Goal: Feedback & Contribution: Submit feedback/report problem

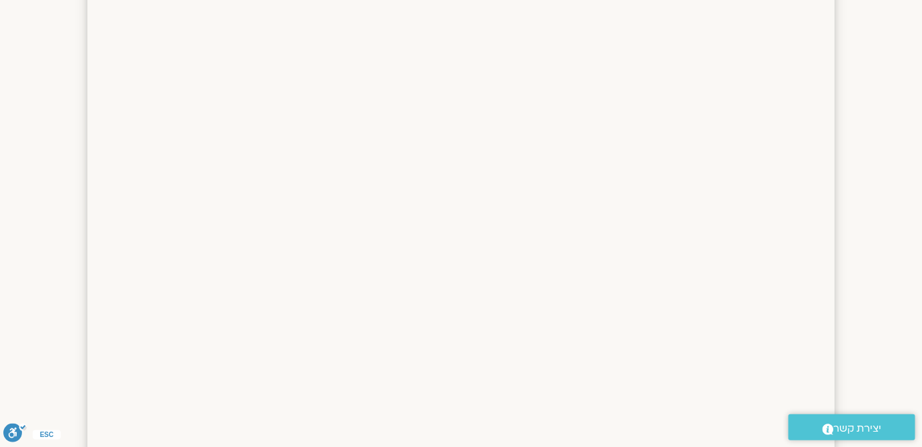
scroll to position [1430, 0]
click at [899, 145] on section at bounding box center [461, 47] width 922 height 1067
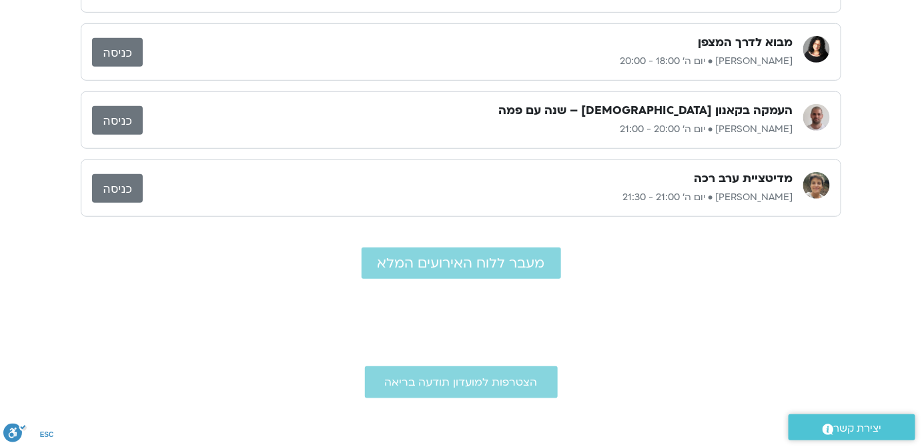
scroll to position [242, 0]
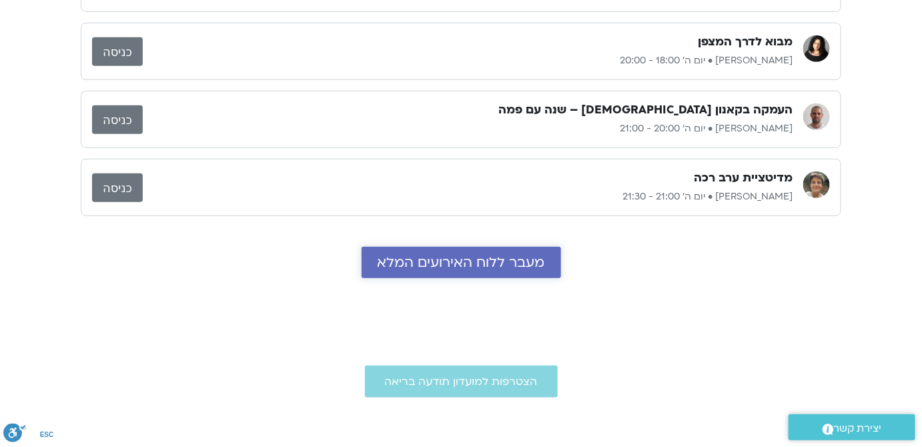
click at [414, 261] on span "מעבר ללוח האירועים המלא" at bounding box center [460, 262] width 167 height 15
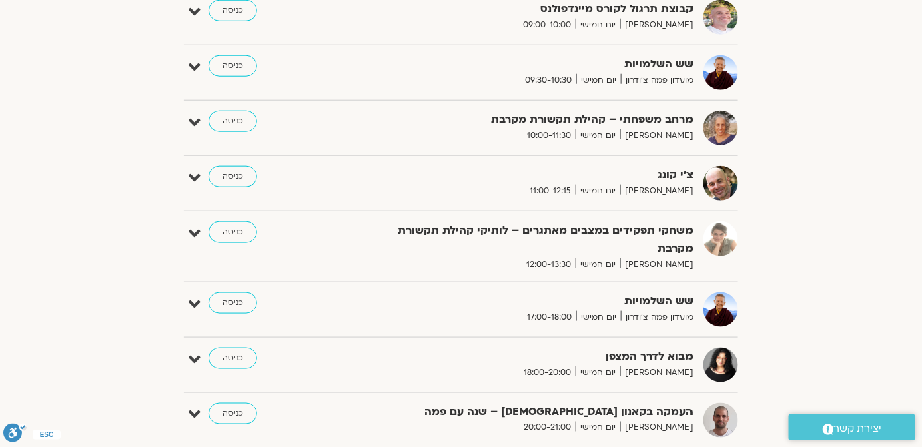
scroll to position [121, 0]
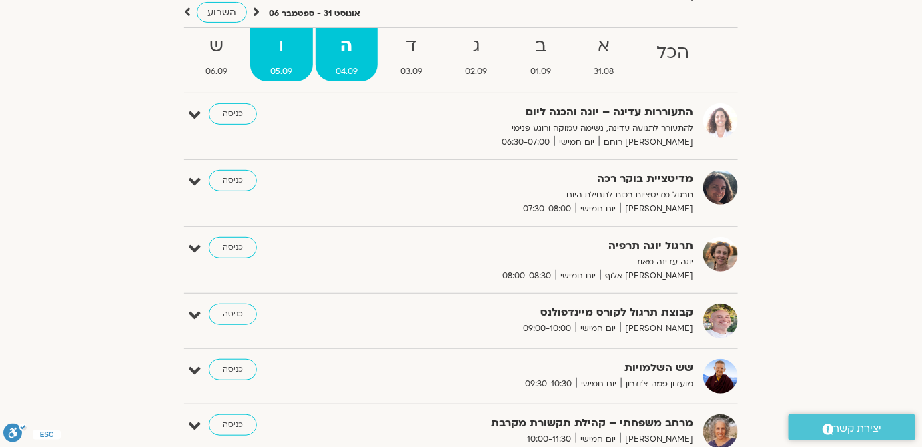
click at [294, 73] on span "05.09" at bounding box center [281, 72] width 62 height 14
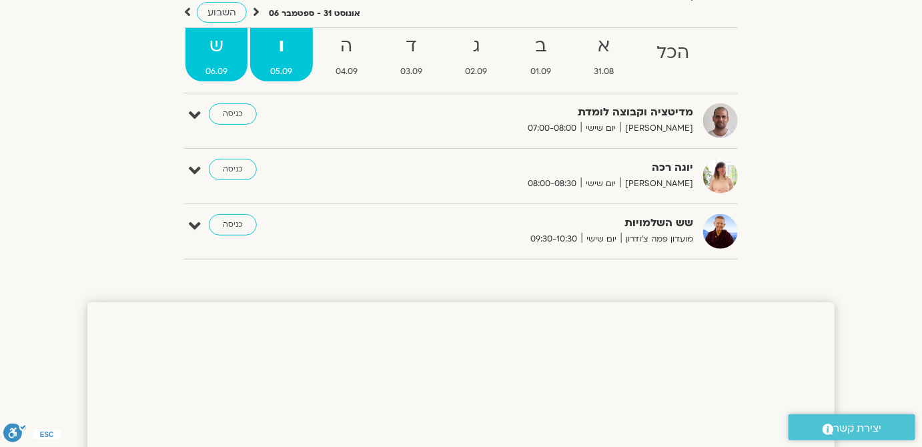
click at [220, 59] on strong "ש" at bounding box center [216, 46] width 62 height 30
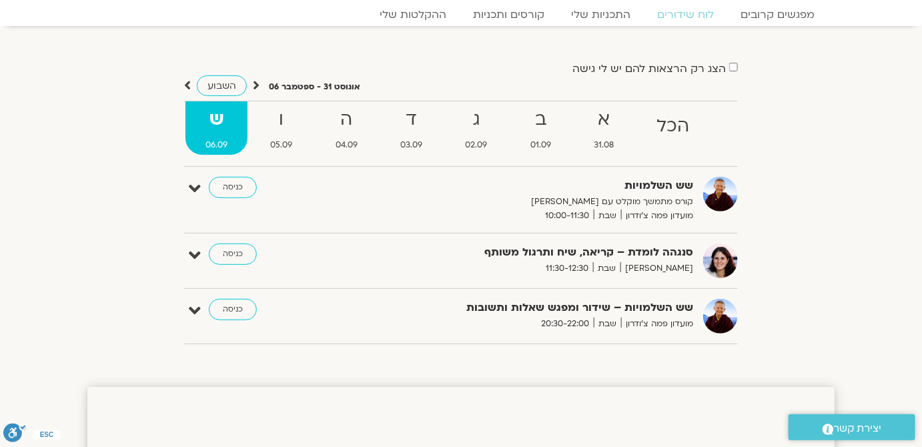
scroll to position [0, 0]
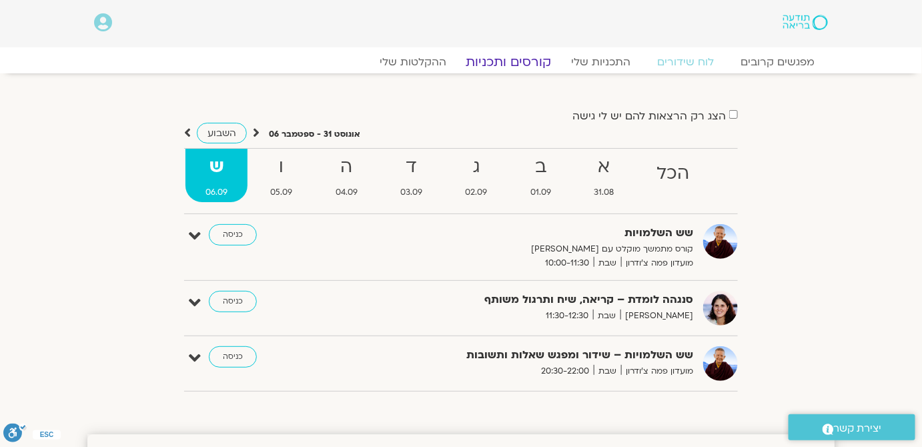
click at [512, 59] on link "קורסים ותכניות" at bounding box center [508, 62] width 117 height 16
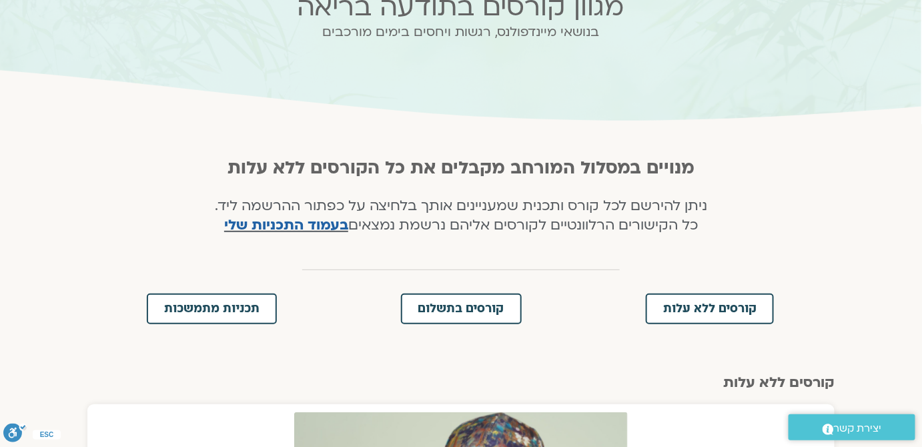
scroll to position [242, 0]
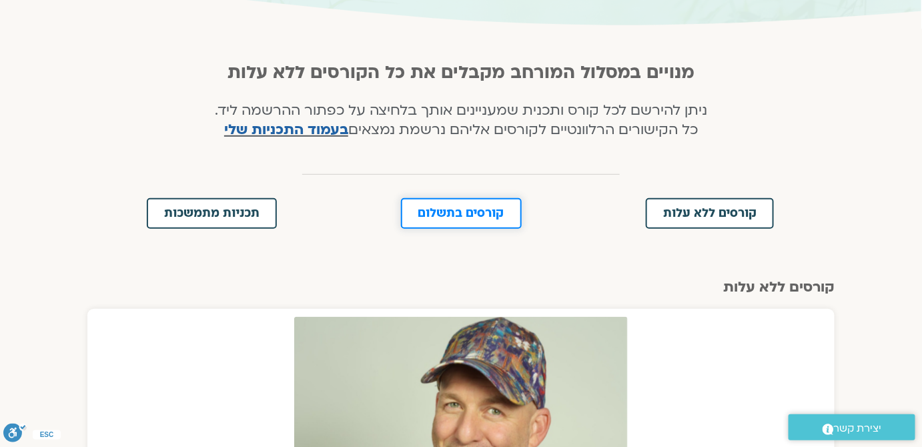
click at [473, 208] on span "קורסים בתשלום" at bounding box center [461, 213] width 86 height 12
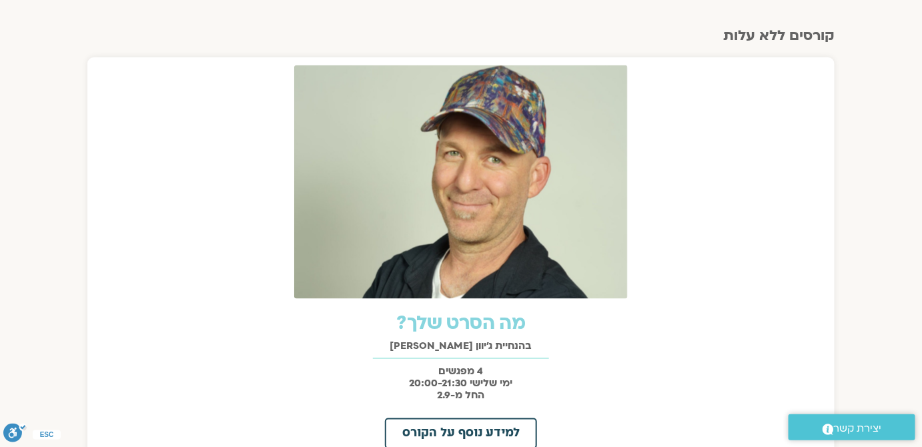
scroll to position [129, 0]
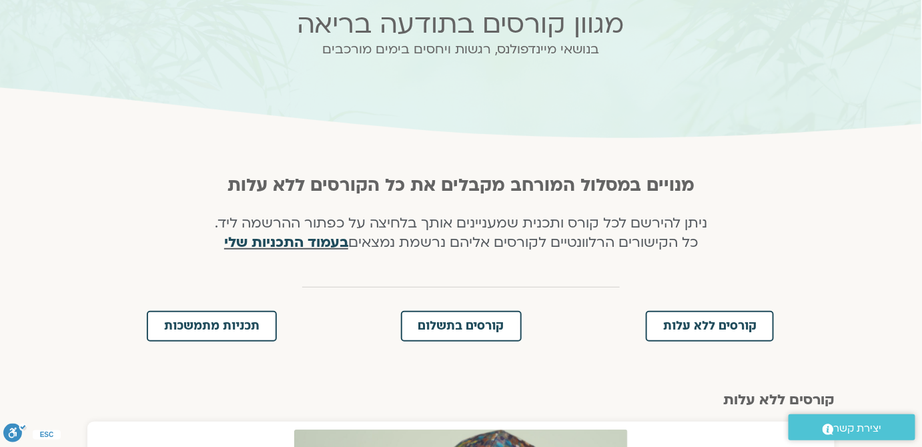
click at [253, 245] on link "בעמוד התכניות שלי" at bounding box center [286, 242] width 124 height 19
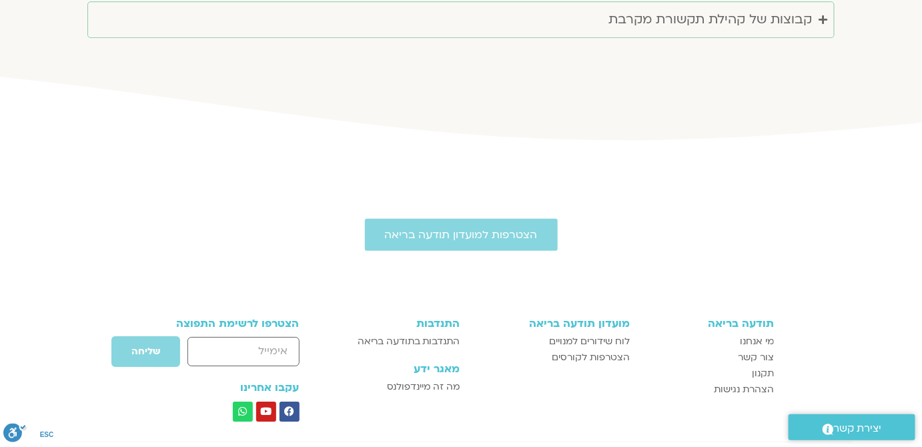
scroll to position [3092, 0]
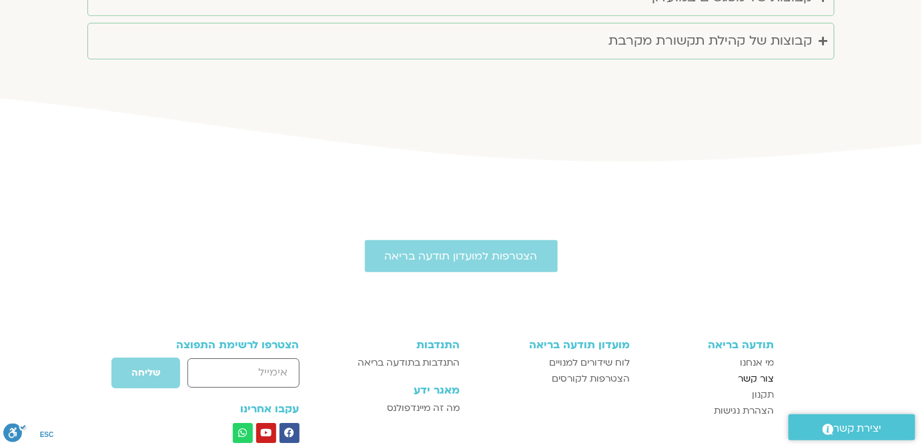
click at [753, 371] on span "צור קשר" at bounding box center [756, 379] width 36 height 16
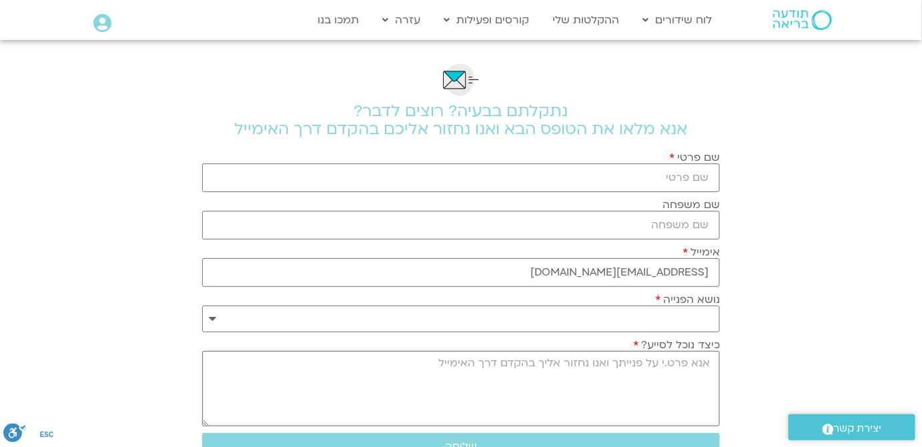
click at [612, 378] on textarea "כיצד נוכל לסייע?" at bounding box center [461, 388] width 518 height 75
type textarea "היי, מעוניינת לסיים את המנוי בסוף החודש."
click at [673, 316] on select "**********" at bounding box center [461, 318] width 518 height 27
select select "**********"
click at [202, 305] on select "**********" at bounding box center [461, 318] width 518 height 27
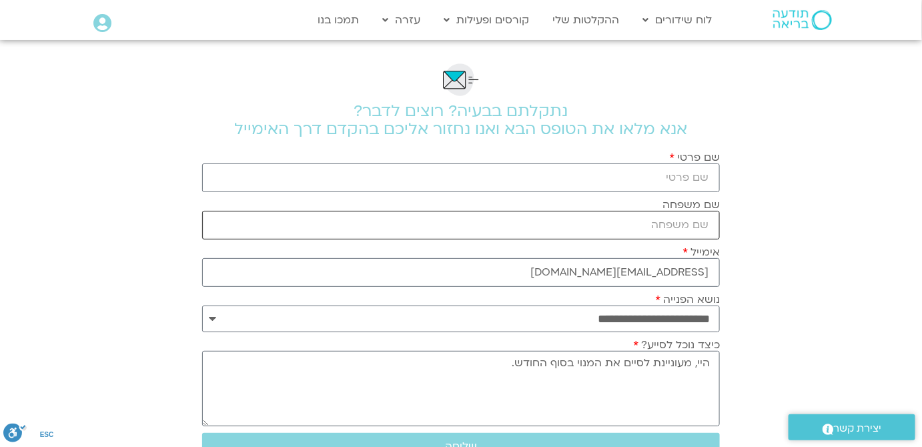
click at [688, 221] on input "שם משפחה" at bounding box center [461, 225] width 518 height 29
type input "[PERSON_NAME]"
click at [818, 267] on section "**********" at bounding box center [461, 341] width 922 height 602
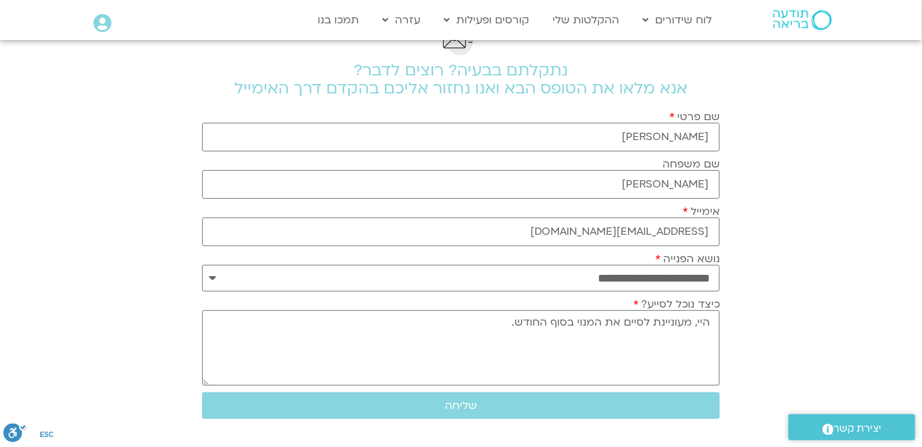
scroll to position [121, 0]
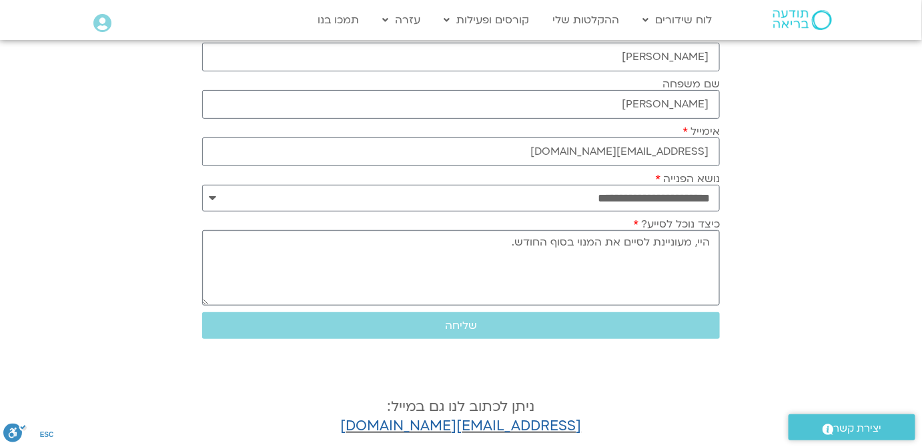
click at [498, 247] on textarea "היי, מעוניינת לסיים את המנוי בסוף החודש." at bounding box center [461, 267] width 518 height 75
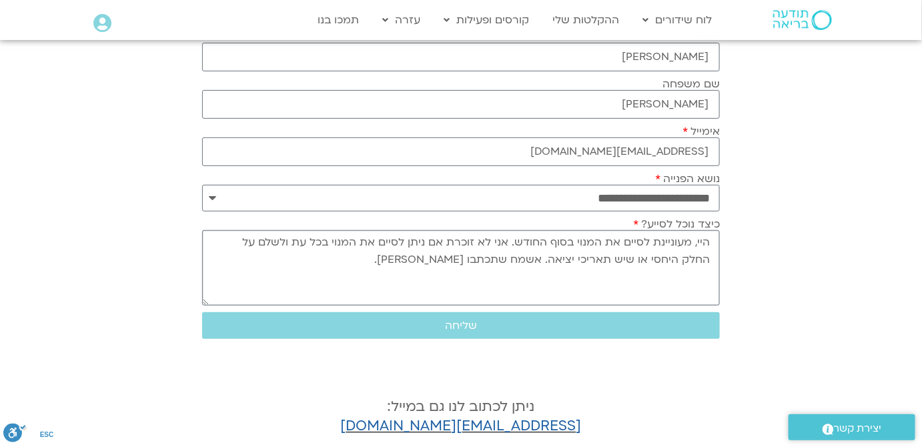
click at [692, 242] on textarea "היי, מעוניינת לסיים את המנוי בסוף החודש. אני לא זוכרת אם ניתן לסיים את המנוי בכ…" at bounding box center [461, 267] width 518 height 75
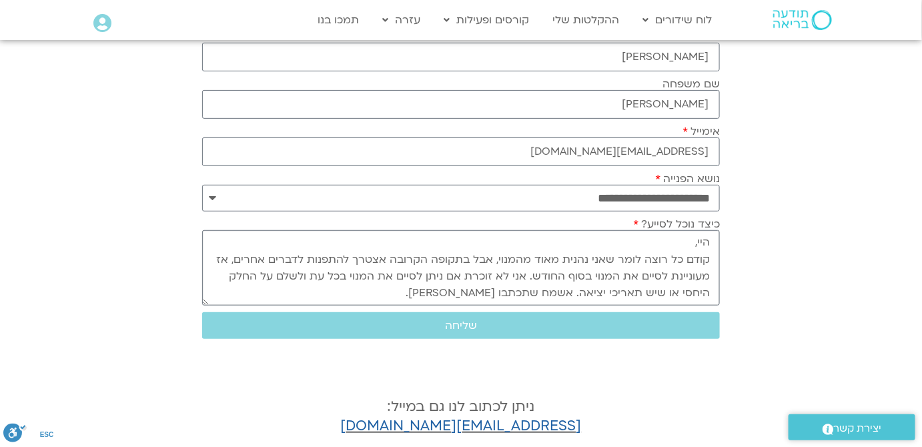
click at [497, 253] on textarea "היי, קודם כל רוצה לומר שאני נהנית מאוד מהמנוי, אבל בתקופה הקרובה אצטרך להתפנות …" at bounding box center [461, 267] width 518 height 75
click at [363, 259] on textarea "היי, קודם כל רוצה לומר שאני נהנית מאוד מהמנוי, התכנים עשירים מאוד ומגוונים. אבל…" at bounding box center [461, 267] width 518 height 75
drag, startPoint x: 336, startPoint y: 253, endPoint x: 347, endPoint y: 256, distance: 11.2
click at [347, 256] on textarea "היי, קודם כל רוצה לומר שאני נהנית מאוד מהמנוי, התכנים עשירים מאוד ומגוונים, אבל…" at bounding box center [461, 267] width 518 height 75
click at [397, 277] on textarea "היי, קודם כל רוצה לומר שאני נהנית מאוד מהמנוי, התכנים עשירים מאוד ומגוונים, אך …" at bounding box center [461, 267] width 518 height 75
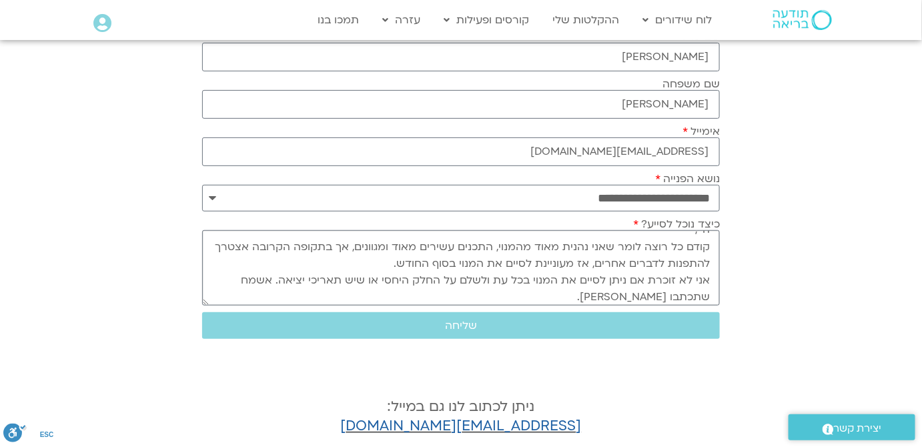
scroll to position [17, 0]
type textarea "היי, קודם כל רוצה לומר שאני נהנית מאוד מהמנוי, התכנים עשירים מאוד ומגוונים, אך …"
click at [548, 323] on span "שליחה" at bounding box center [461, 325] width 486 height 12
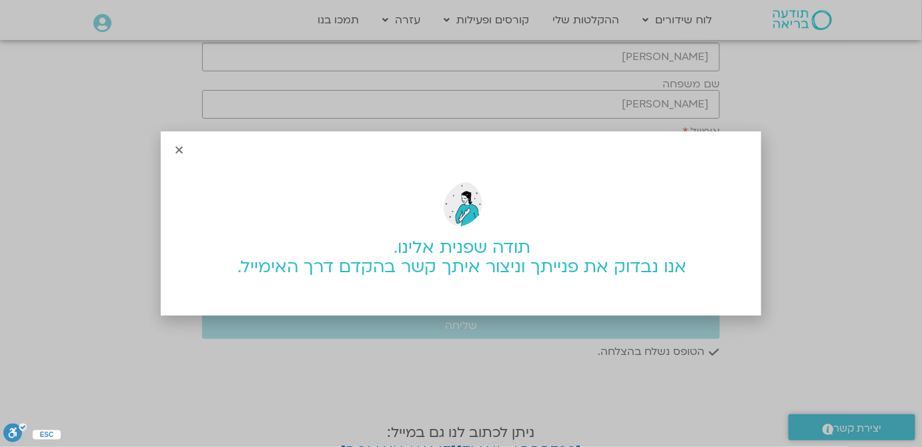
scroll to position [0, 0]
